Goal: Task Accomplishment & Management: Complete application form

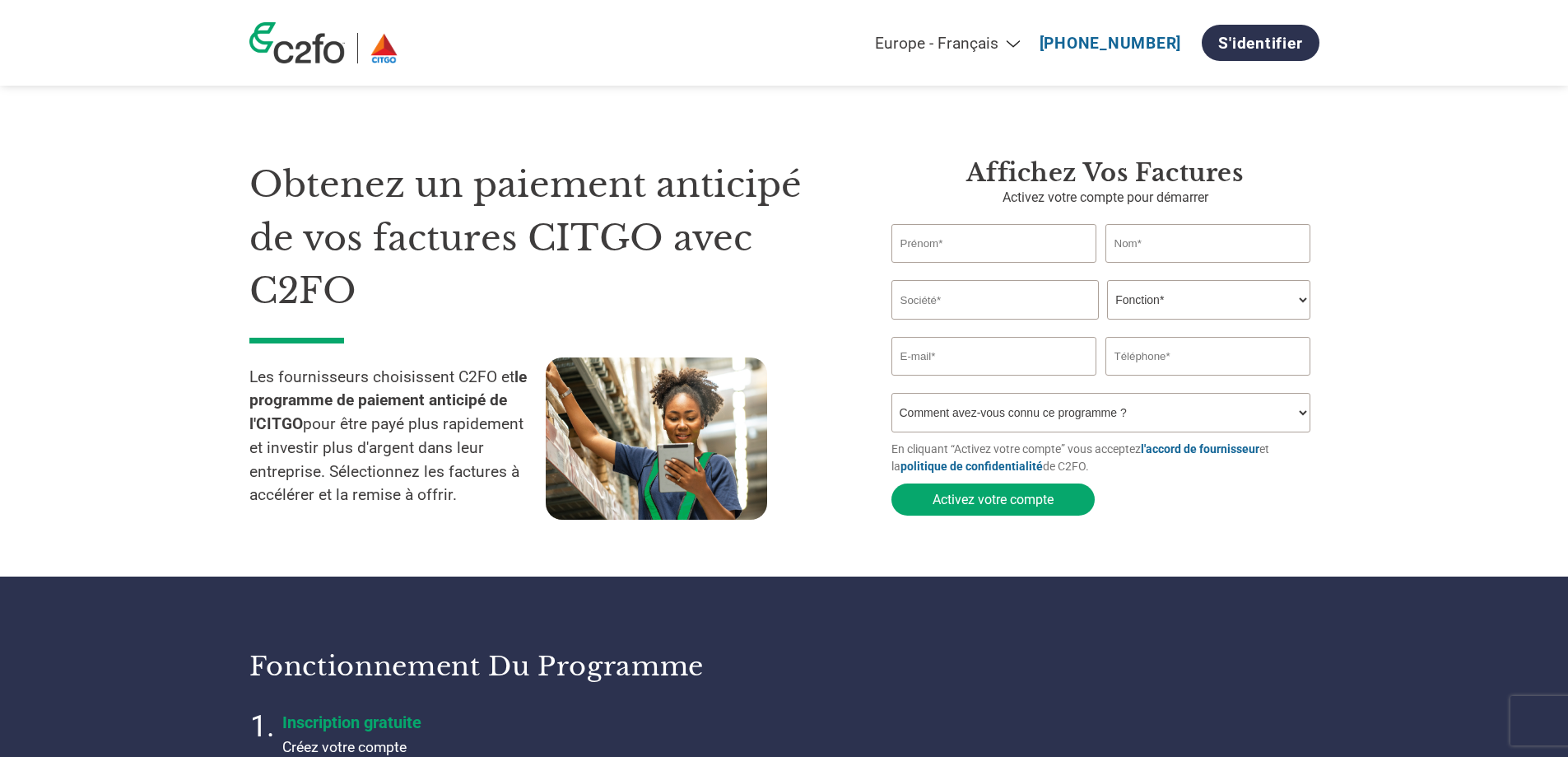
select select "fr-FR"
click at [965, 236] on input "text" at bounding box center [994, 243] width 206 height 38
type input "Tracy"
click at [1161, 235] on input "text" at bounding box center [1207, 243] width 206 height 38
type input "Varney"
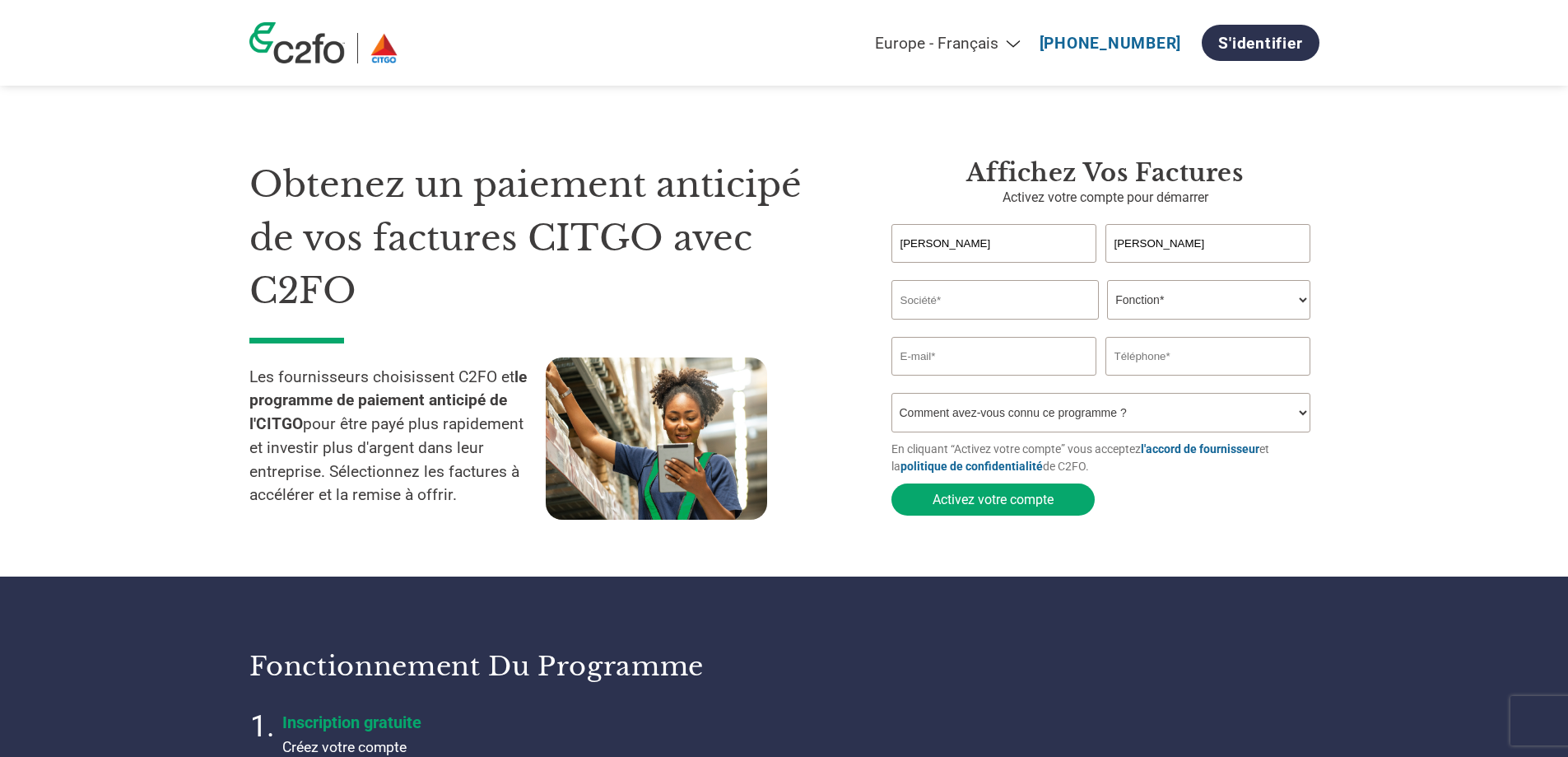
click at [1011, 229] on input "Tracy" at bounding box center [994, 243] width 206 height 38
type input "Tracy"
click at [979, 301] on input "text" at bounding box center [995, 299] width 207 height 39
click at [944, 291] on input "text" at bounding box center [995, 299] width 207 height 39
type input "Les Produits d'acier Hason inc"
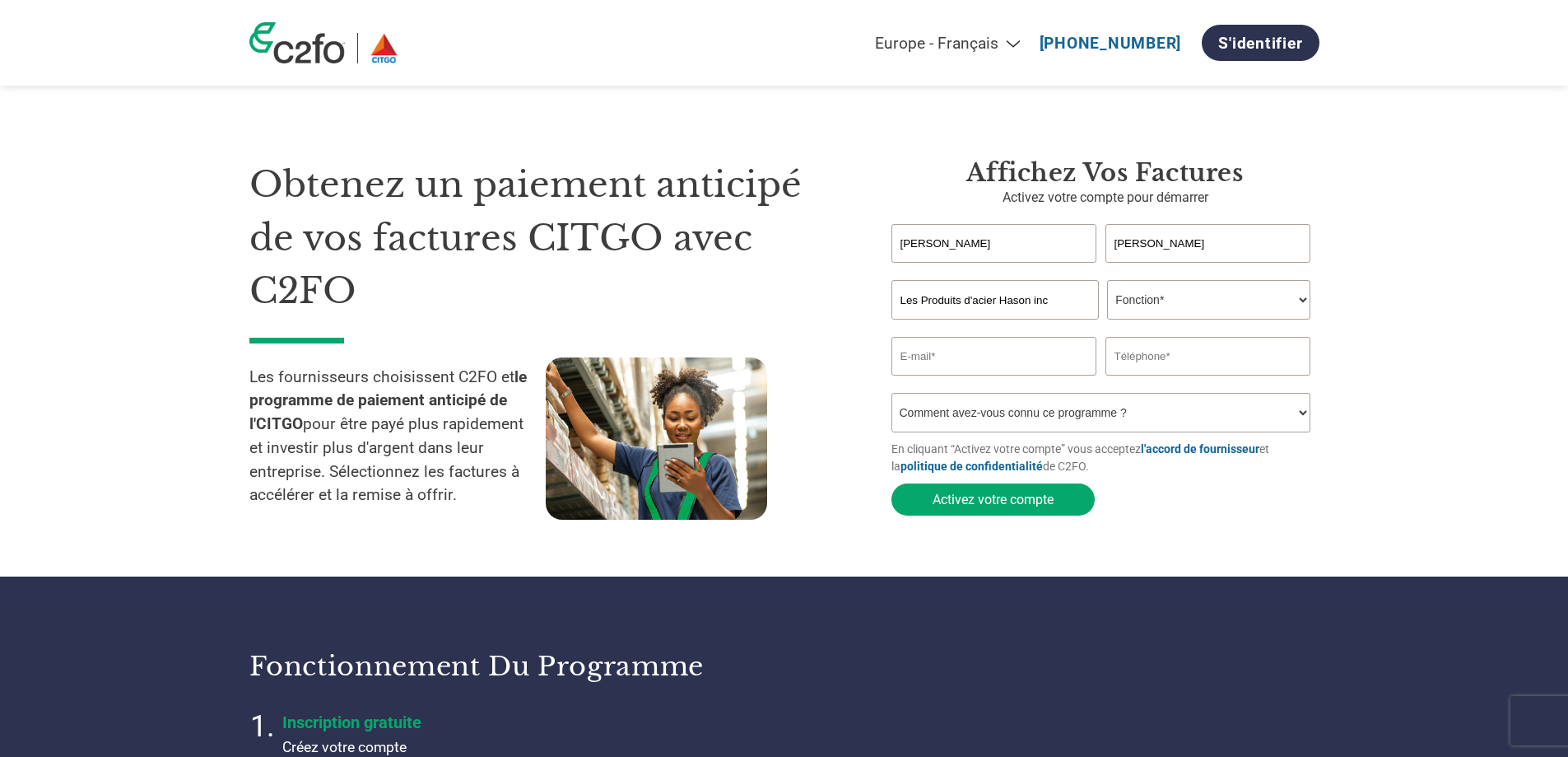
click at [1295, 296] on select "Fonction* Directeur administratif et financier Responsable crédit Contrôleur de…" at bounding box center [1208, 299] width 203 height 39
select select "FINANCE_DIRECTOR"
click at [1107, 281] on select "Fonction* Directeur administratif et financier Responsable crédit Contrôleur de…" at bounding box center [1208, 299] width 203 height 39
click at [980, 360] on input "email" at bounding box center [994, 356] width 206 height 38
type input "tvarney@acier-hason.com"
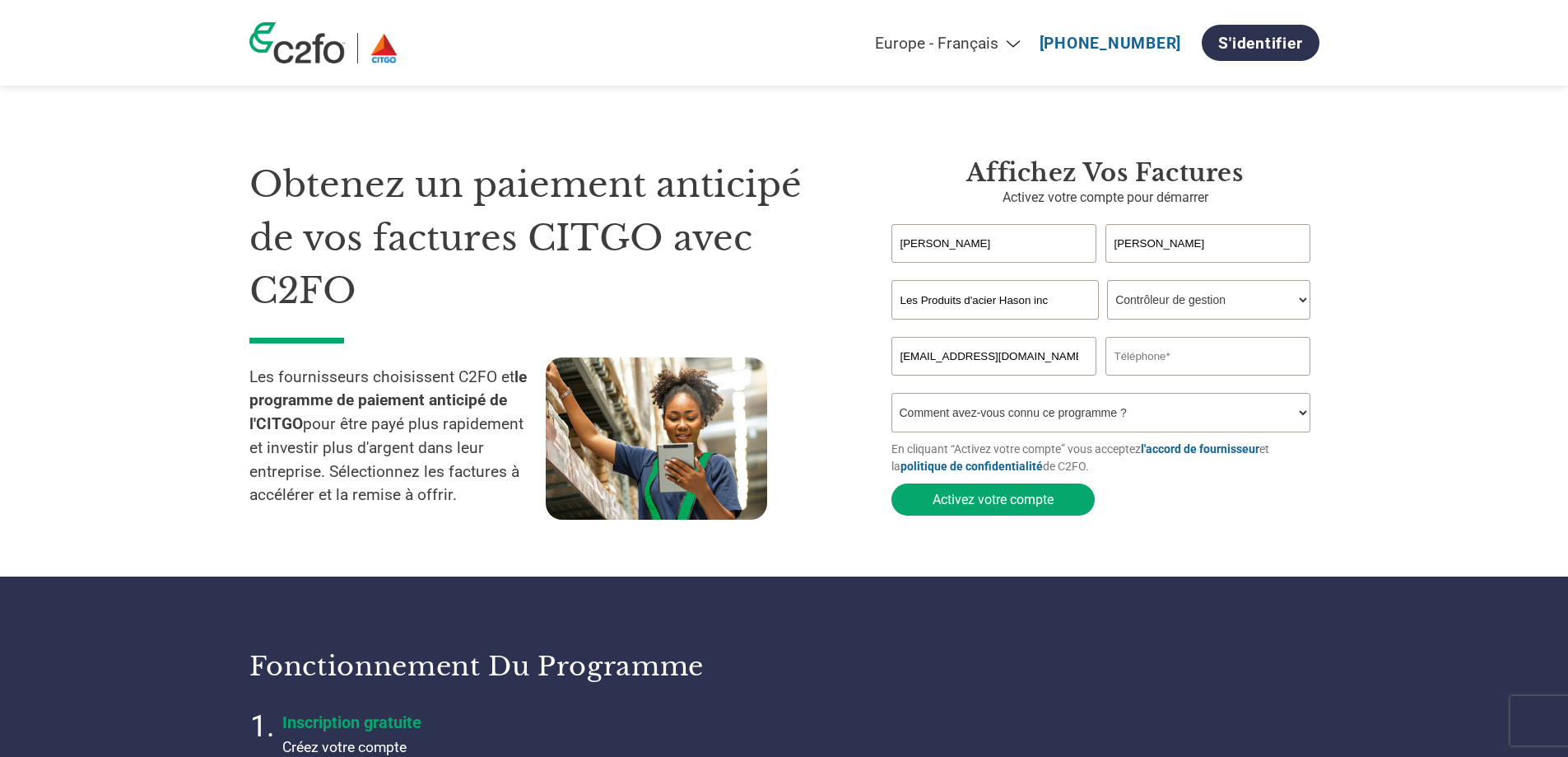
click at [1148, 361] on input "text" at bounding box center [1207, 356] width 206 height 38
type input "514-433-6953"
click at [1295, 425] on select "Comment avez-vous connu ce programme ? Par courrier Par e-mail Sur les réseaux …" at bounding box center [1101, 412] width 420 height 39
select select "Email"
click at [891, 397] on select "Comment avez-vous connu ce programme ? Par courrier Par e-mail Sur les réseaux …" at bounding box center [1101, 412] width 420 height 39
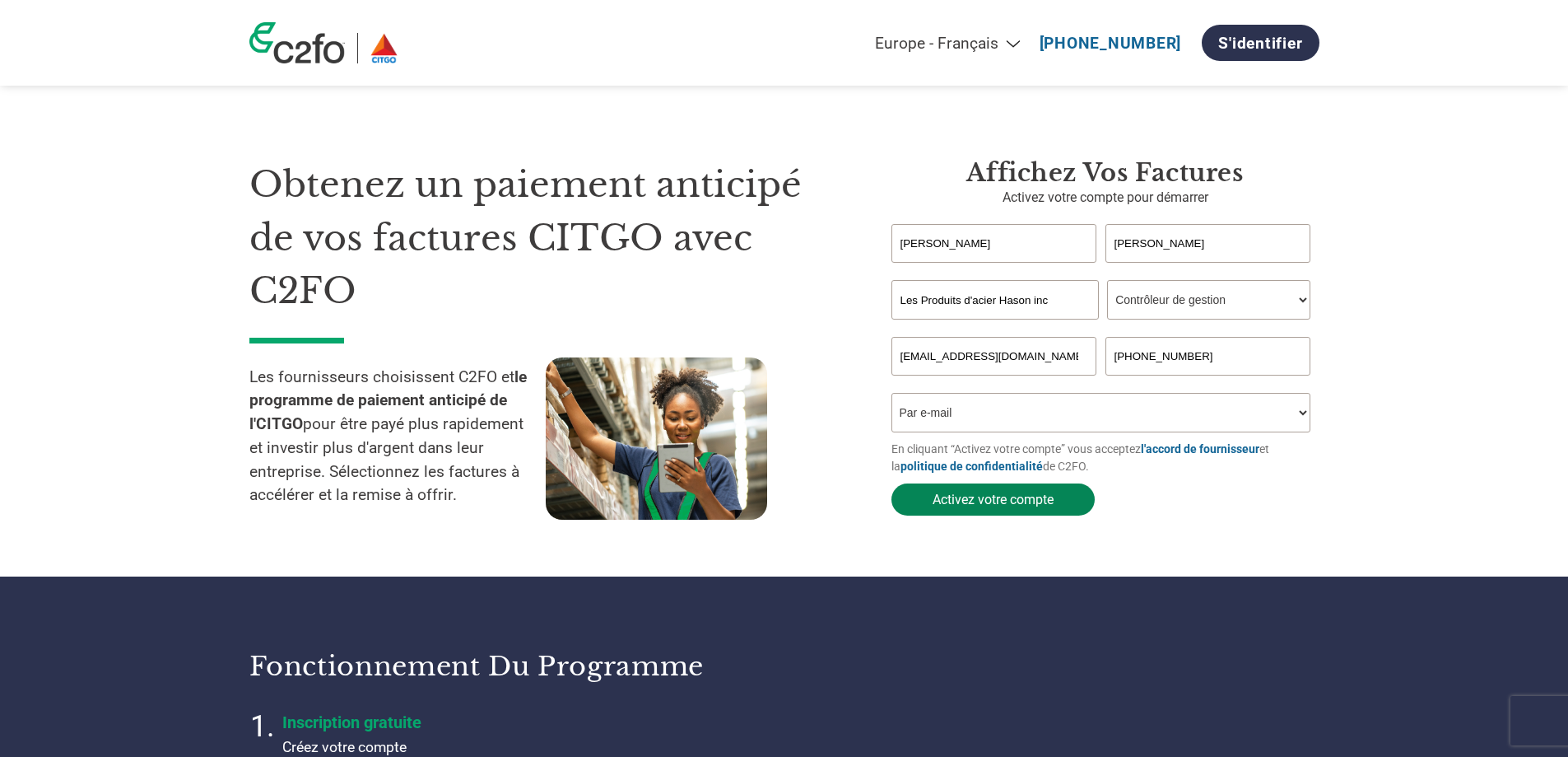
click at [959, 505] on button "Activez votre compte" at bounding box center [993, 499] width 203 height 32
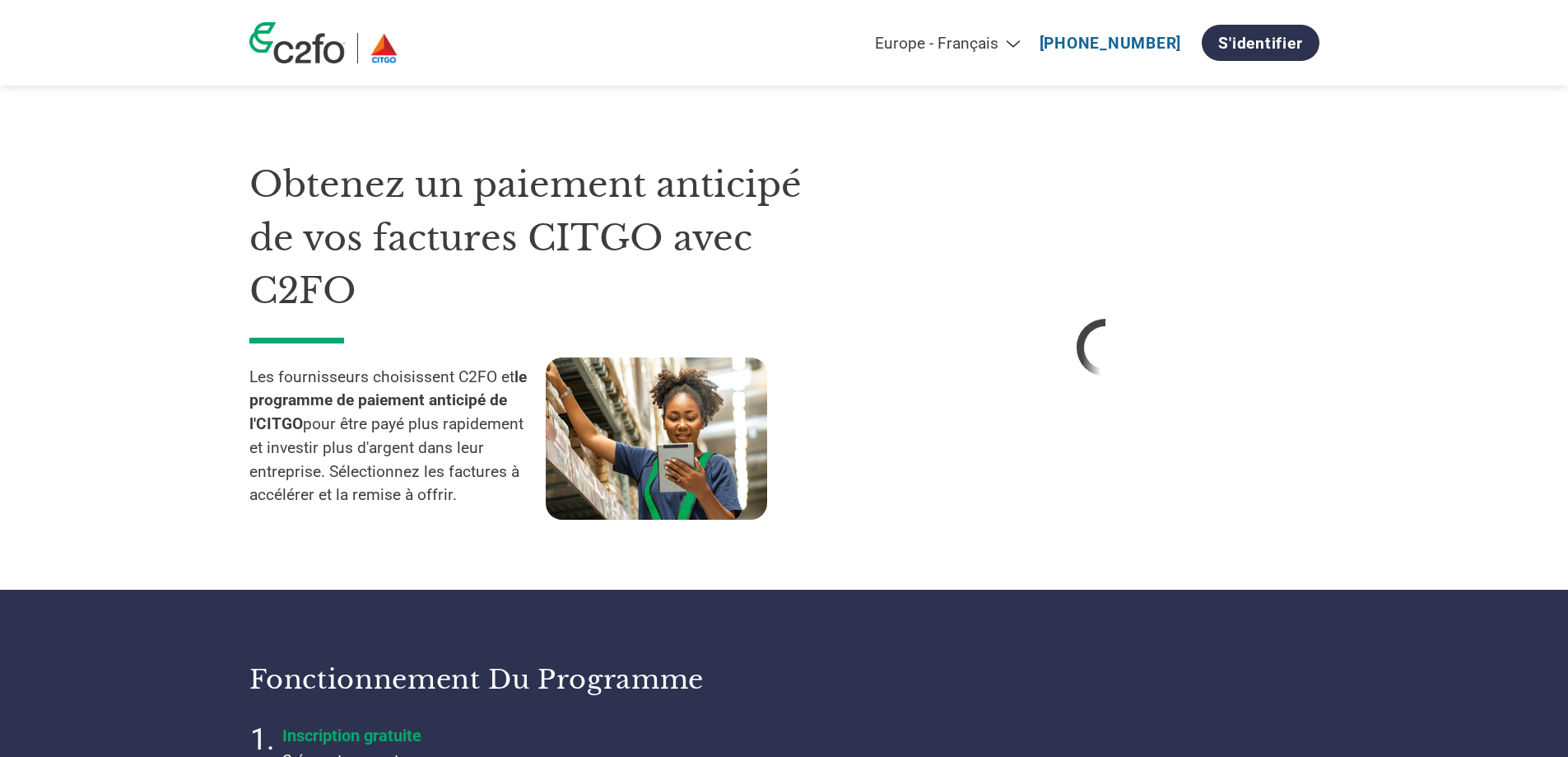
select select "fr-FR"
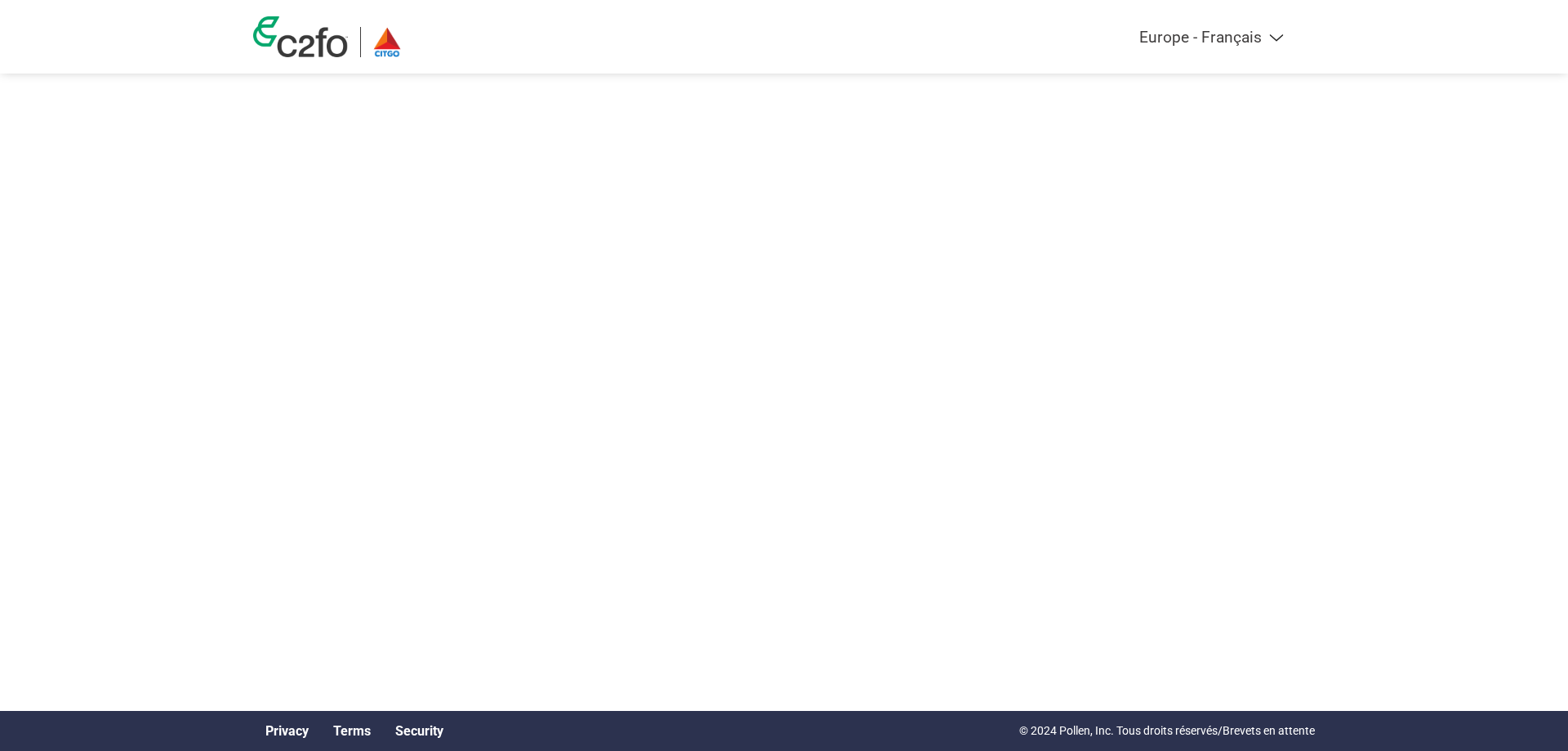
select select "fr-FR"
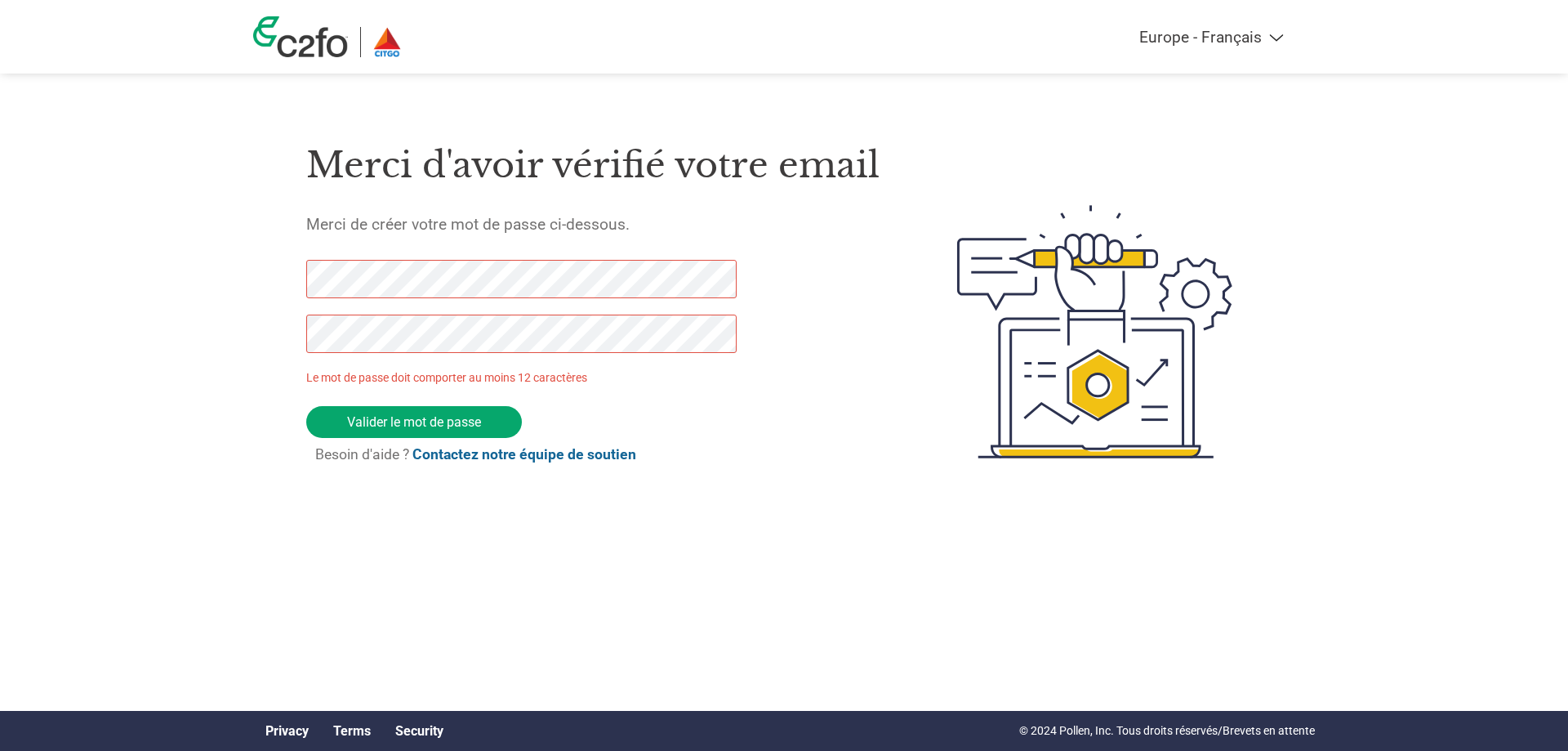
drag, startPoint x: 394, startPoint y: 418, endPoint x: 275, endPoint y: 287, distance: 177.0
click at [275, 287] on div "Merci d'avoir vérifié votre email Merci de créer votre mot de passe ci-dessous.…" at bounding box center [784, 331] width 1062 height 433
click at [411, 417] on input "Valider le mot de passe" at bounding box center [414, 421] width 216 height 31
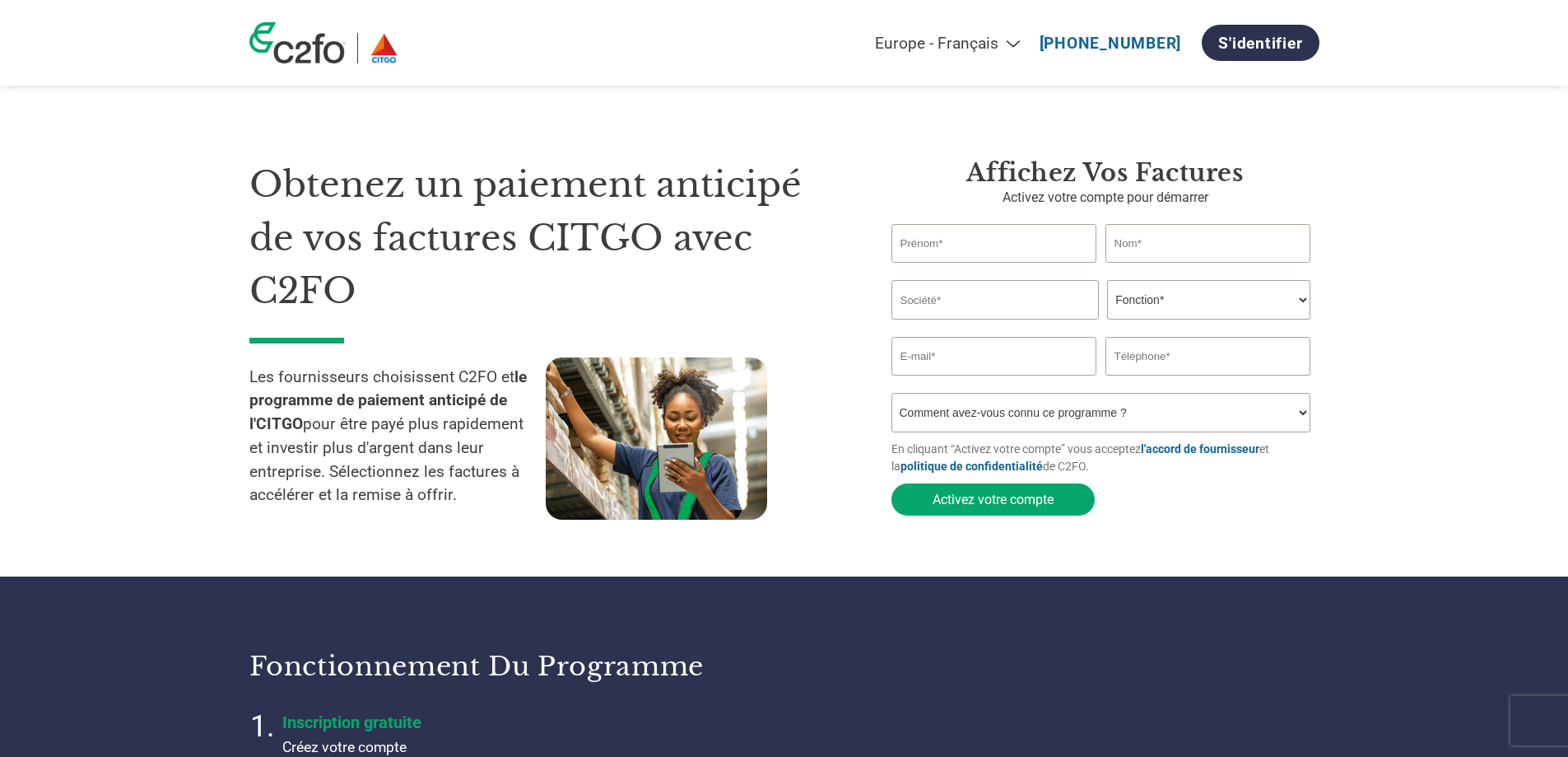
select select "fr-FR"
click at [982, 239] on input "text" at bounding box center [994, 243] width 206 height 38
type input "Tracy"
click at [1193, 234] on input "text" at bounding box center [1207, 243] width 206 height 38
type input "Varney"
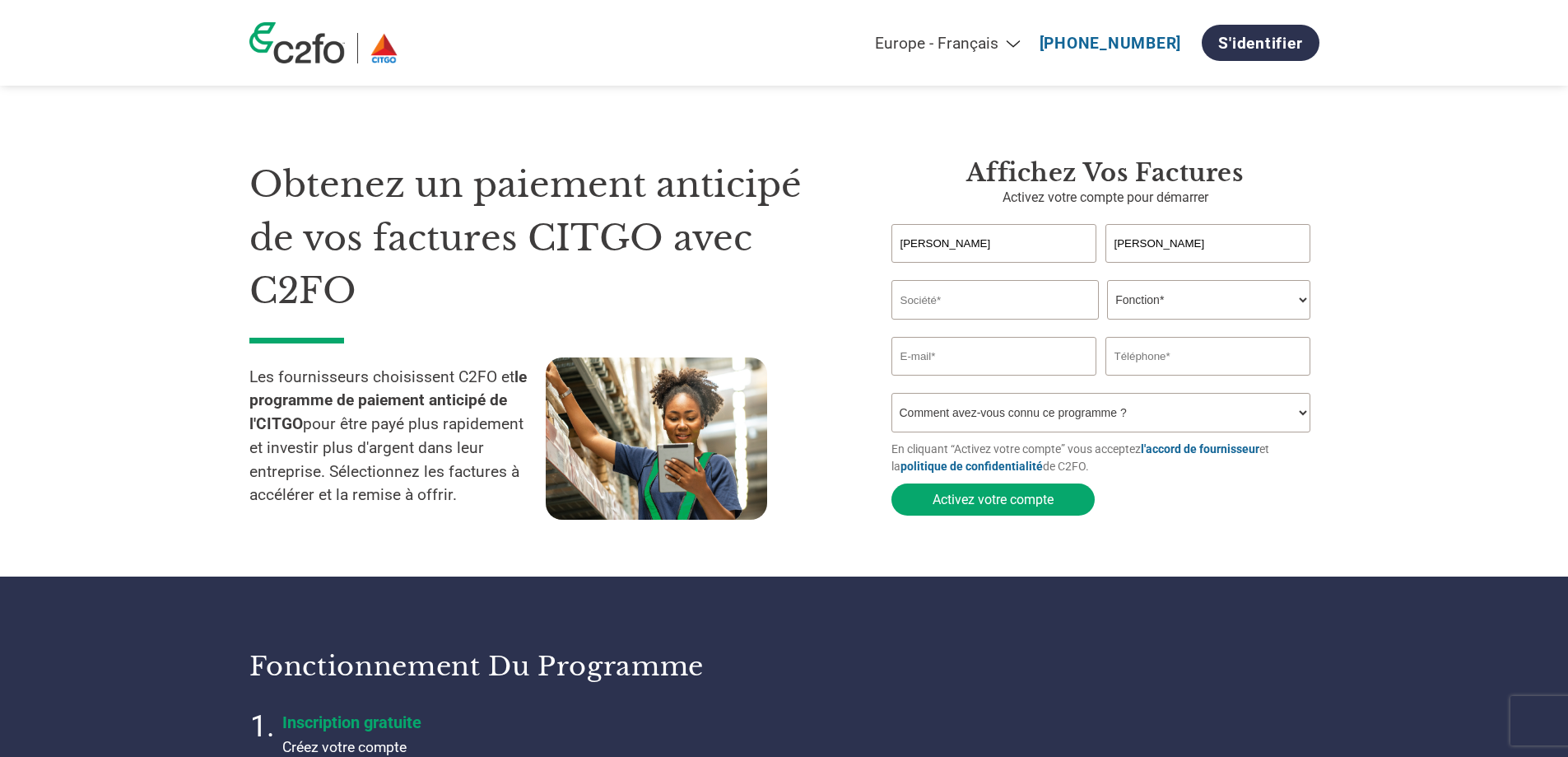
click at [934, 289] on input "text" at bounding box center [995, 299] width 207 height 39
type input "Les Produits d'acier Hason inc"
click at [1181, 307] on select "Fonction* Directeur administratif et financier Responsable crédit Contrôleur de…" at bounding box center [1208, 299] width 203 height 39
select select "FINANCE_DIRECTOR"
click at [1107, 281] on select "Fonction* Directeur administratif et financier Responsable crédit Contrôleur de…" at bounding box center [1208, 299] width 203 height 39
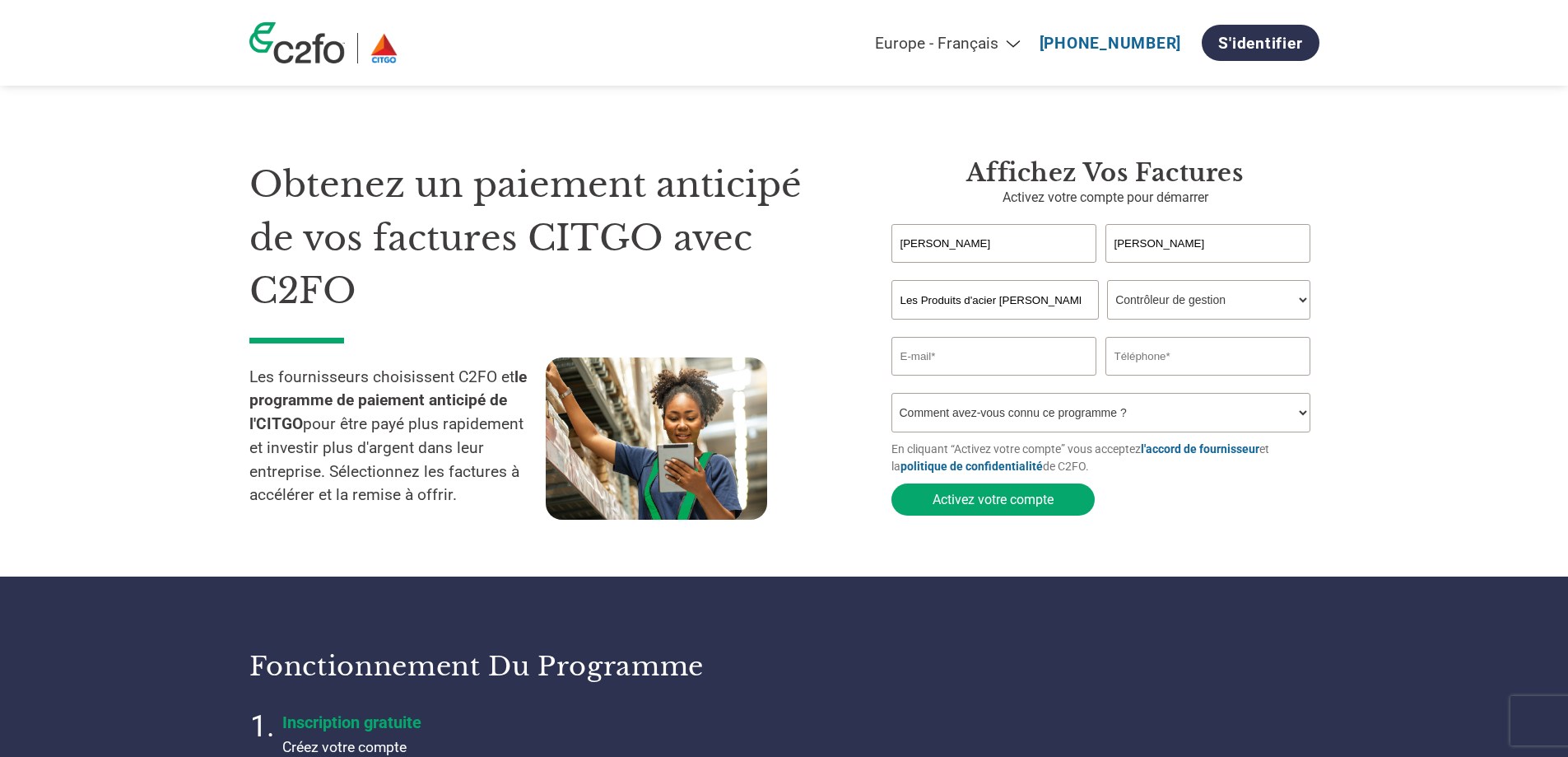
click at [983, 353] on input "email" at bounding box center [994, 356] width 206 height 38
click at [936, 358] on input "tvarney@acier-hason.com" at bounding box center [994, 356] width 206 height 38
type input "recevables@acier-hason.com"
click at [1207, 349] on input "text" at bounding box center [1207, 356] width 206 height 38
click at [1164, 363] on input "text" at bounding box center [1207, 356] width 206 height 38
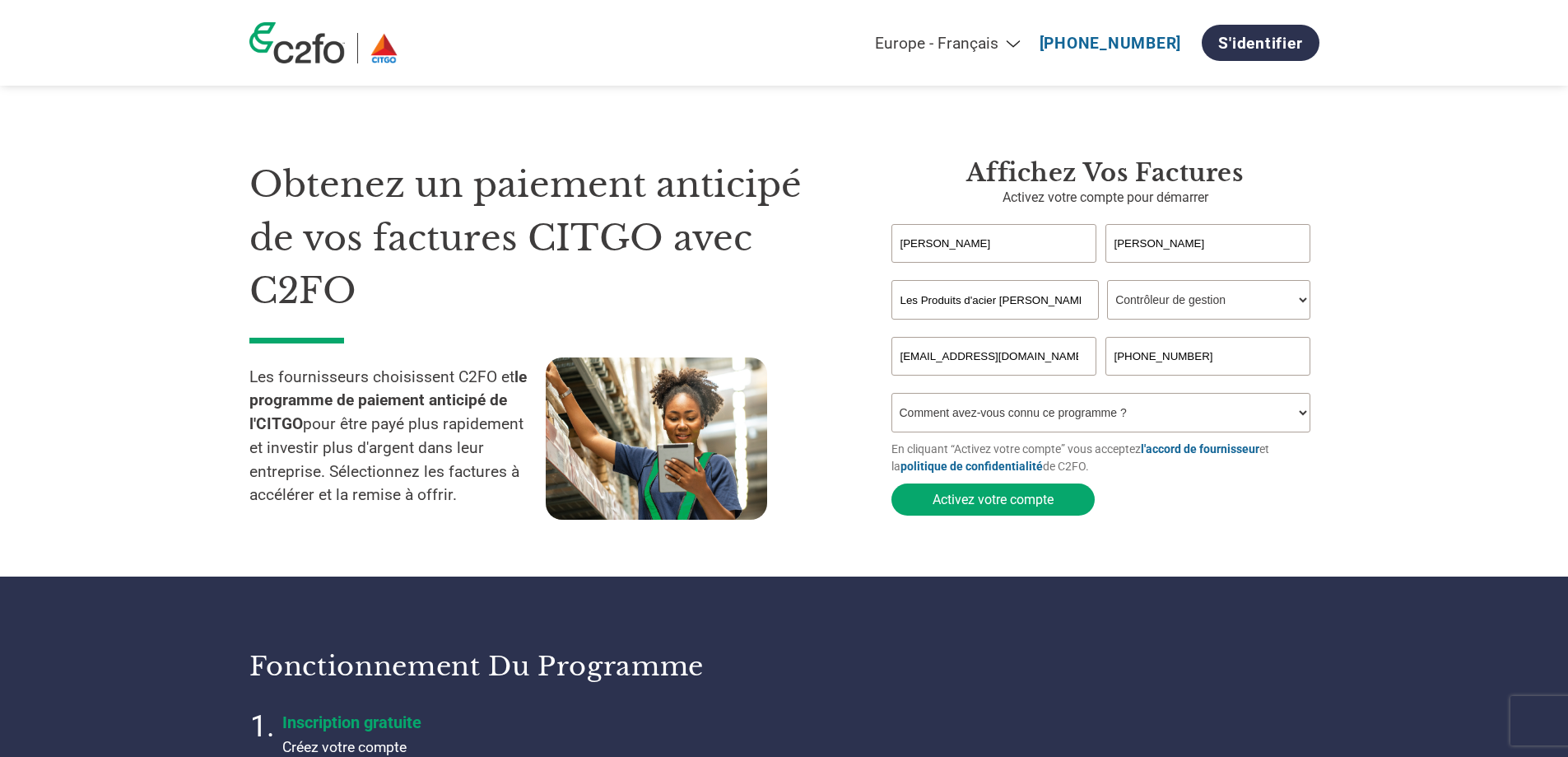
type input "450-887-0800"
click at [1045, 410] on select "Comment avez-vous connu ce programme ? Par courrier Par e-mail Sur les réseaux …" at bounding box center [1101, 412] width 420 height 39
select select "Email"
click at [891, 397] on select "Comment avez-vous connu ce programme ? Par courrier Par e-mail Sur les réseaux …" at bounding box center [1101, 412] width 420 height 39
click at [974, 500] on button "Activez votre compte" at bounding box center [993, 499] width 203 height 32
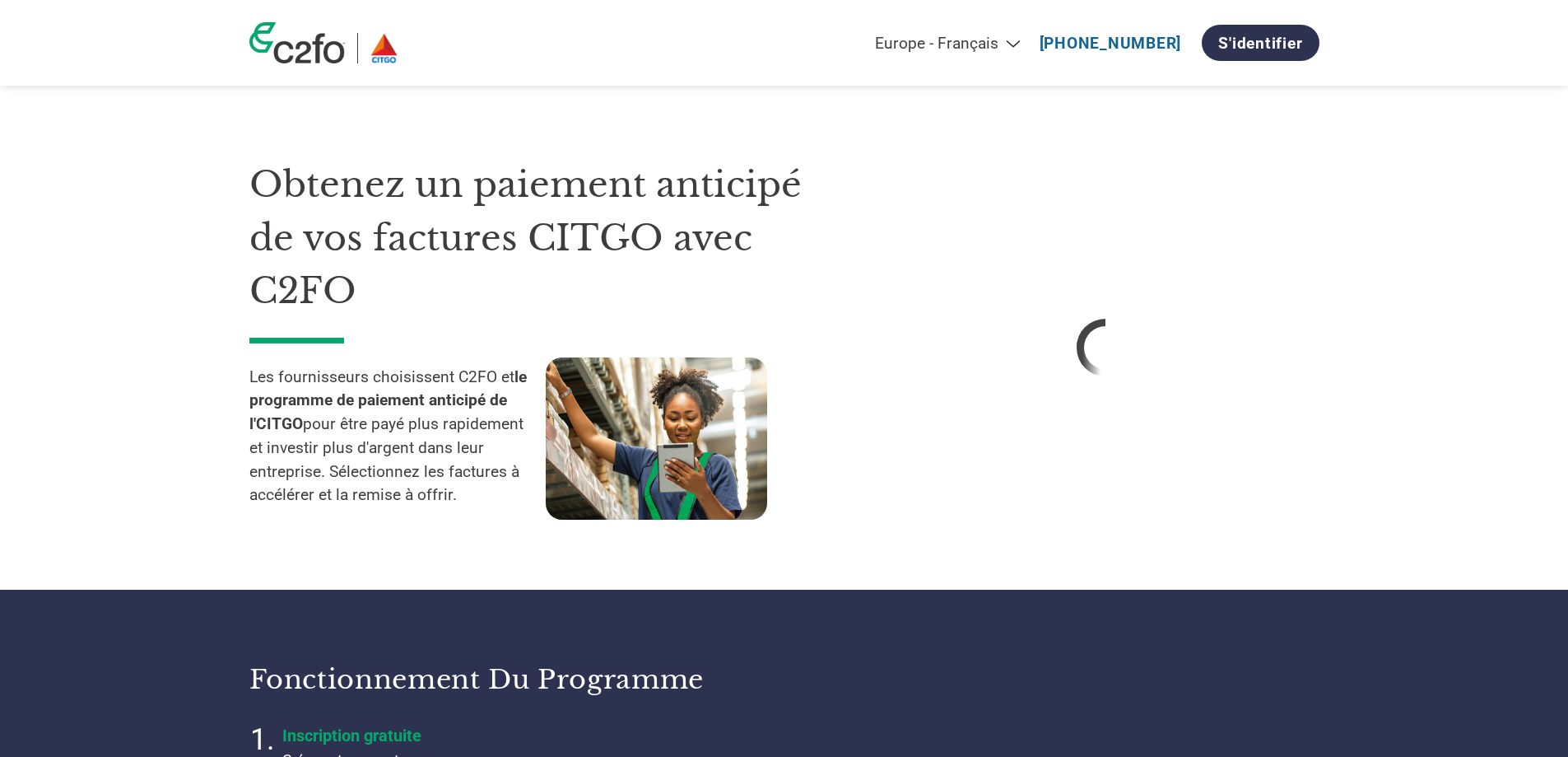
select select "fr-FR"
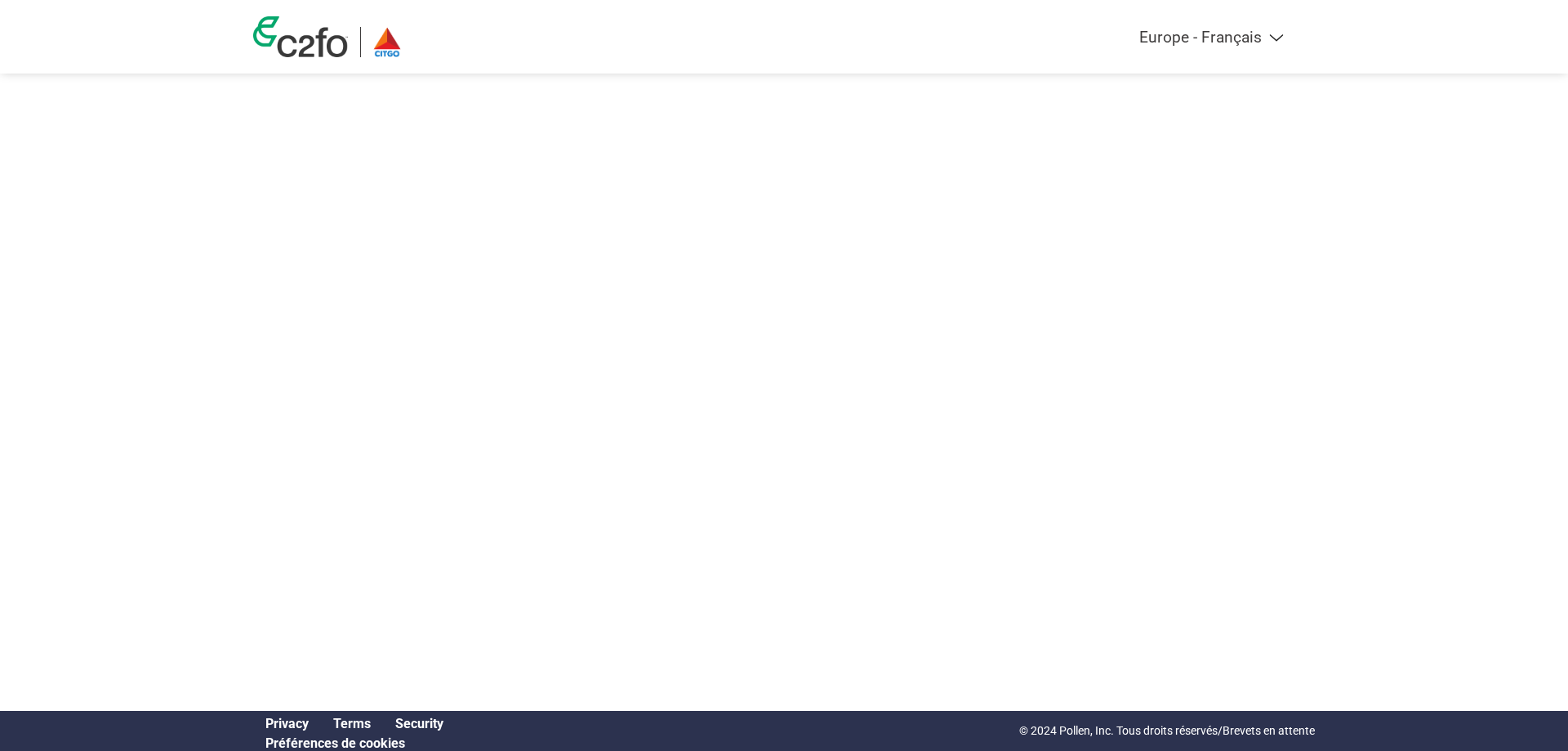
select select "fr-FR"
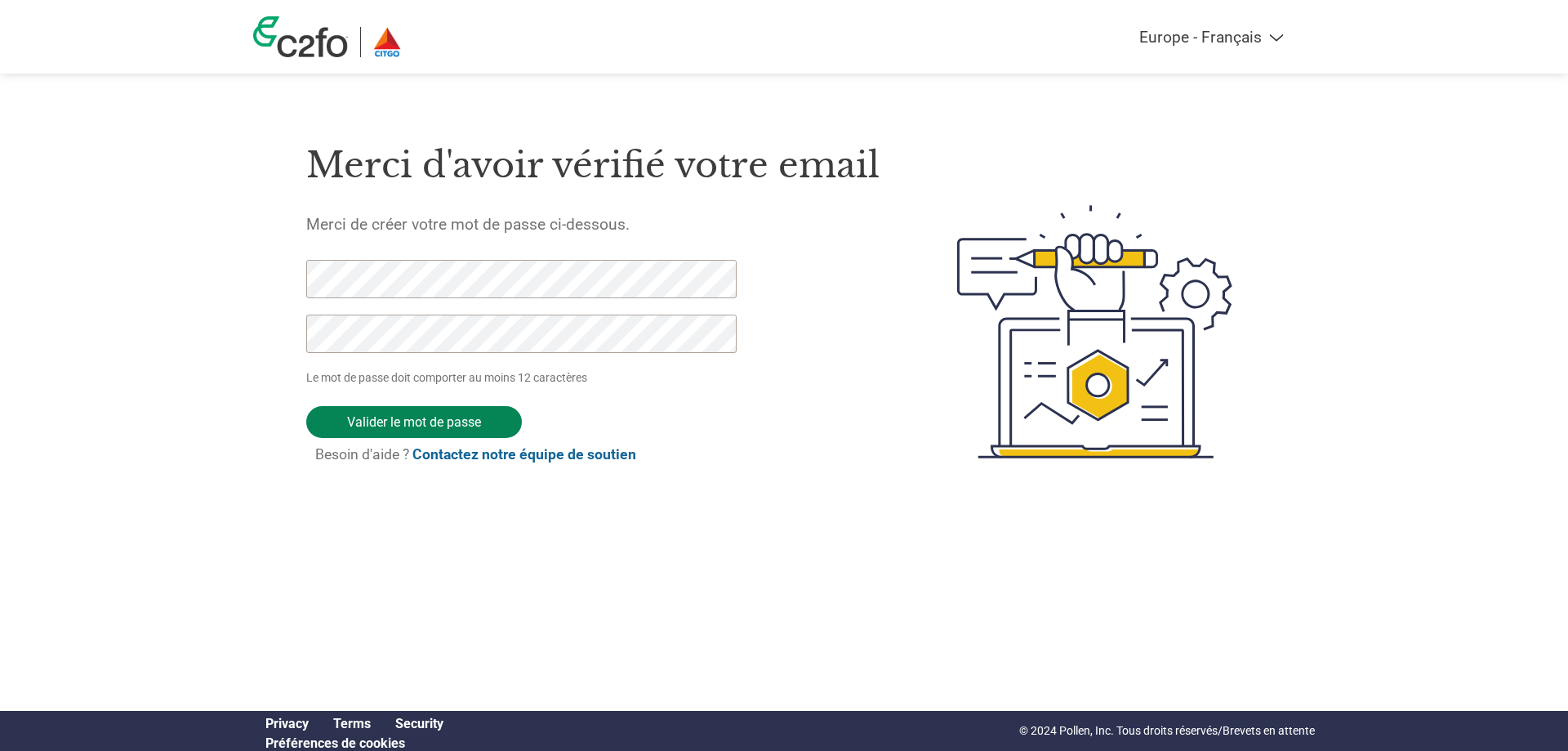
click at [398, 418] on input "Valider le mot de passe" at bounding box center [414, 421] width 216 height 31
